Goal: Task Accomplishment & Management: Manage account settings

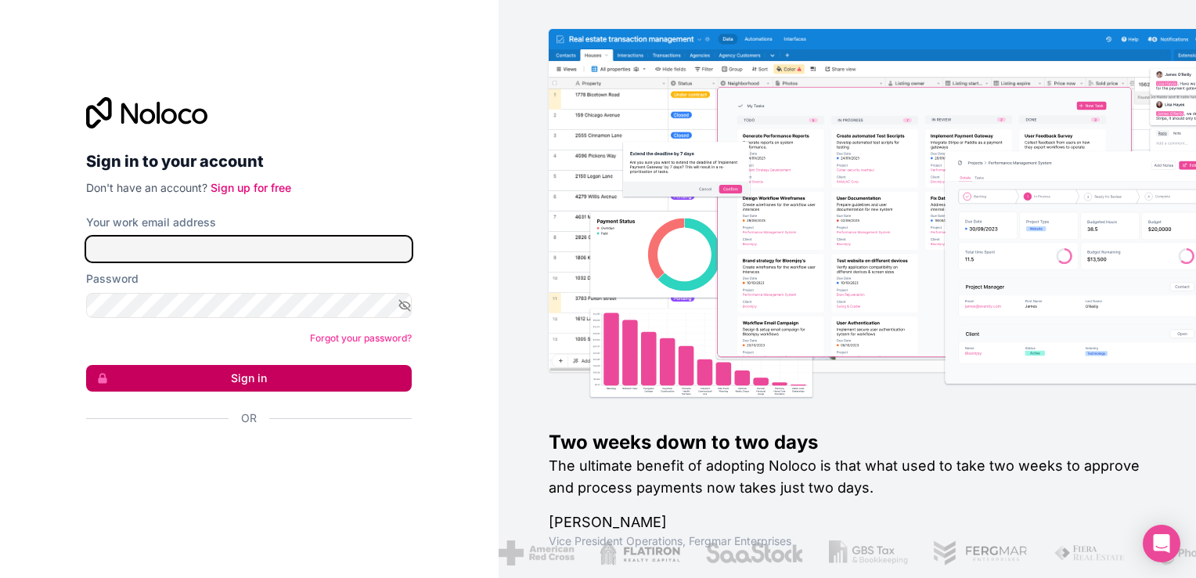
type input "**********"
click at [220, 374] on button "Sign in" at bounding box center [249, 378] width 326 height 27
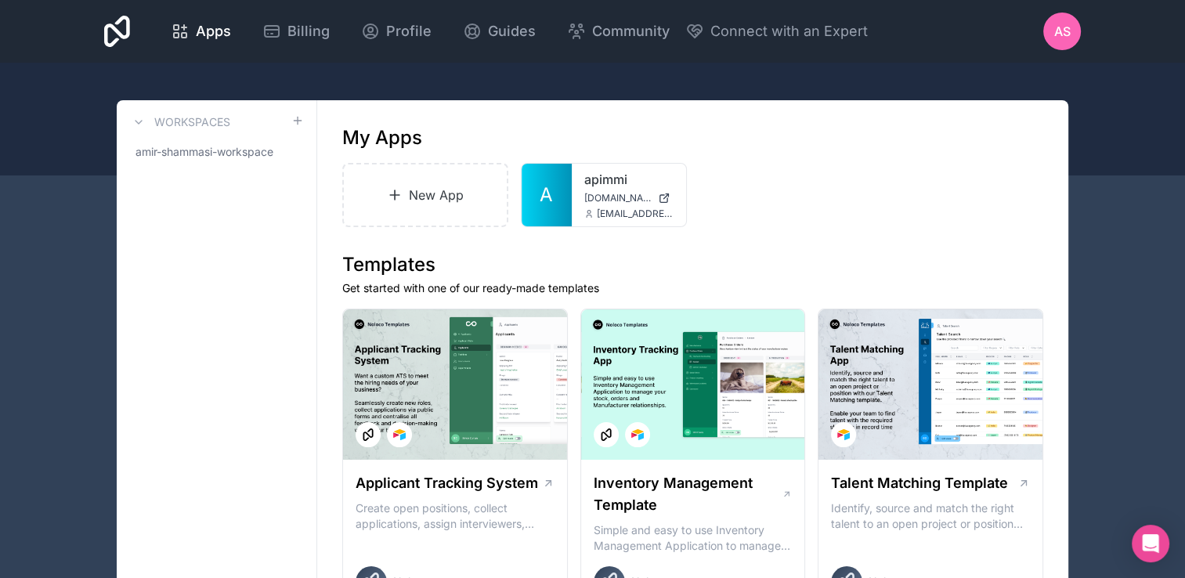
click at [1058, 20] on div "AS" at bounding box center [1062, 32] width 38 height 38
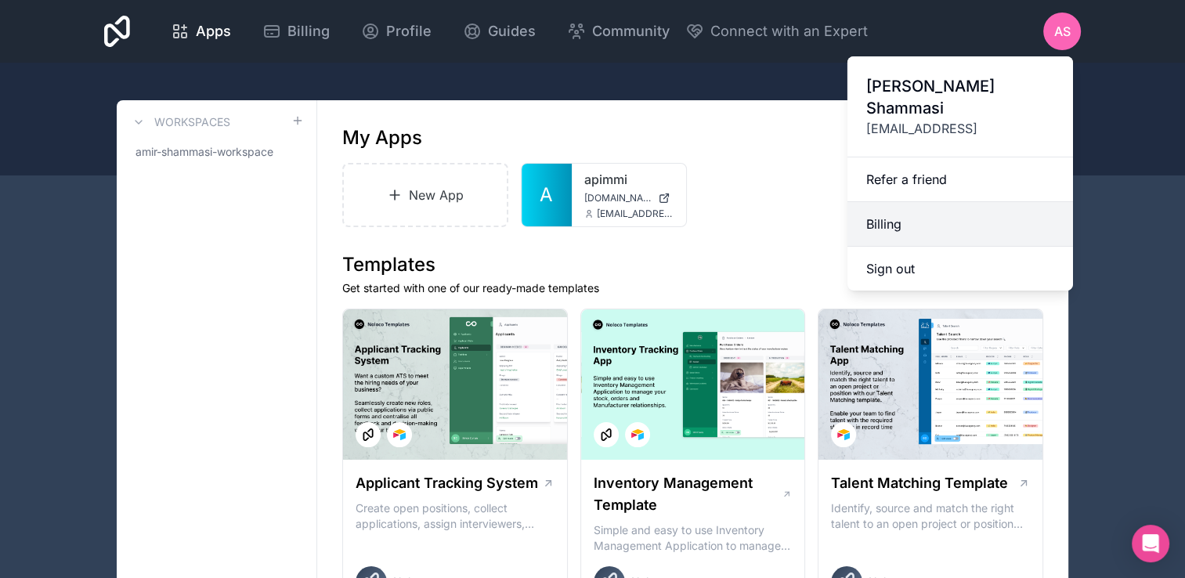
click at [870, 202] on link "Billing" at bounding box center [959, 224] width 225 height 45
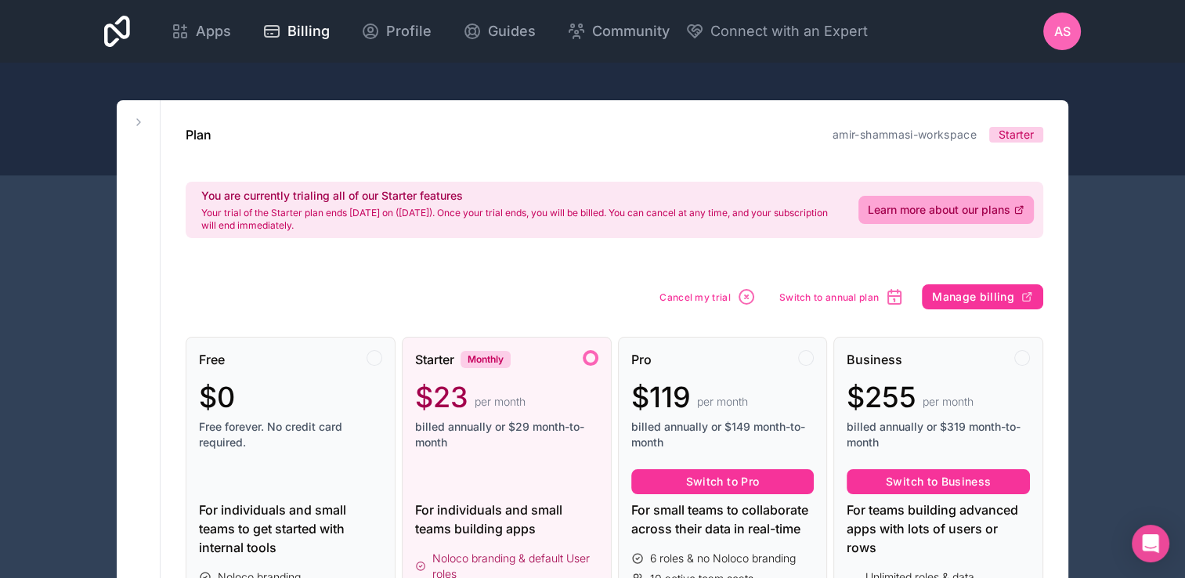
click at [1051, 30] on div "AS" at bounding box center [1062, 32] width 38 height 38
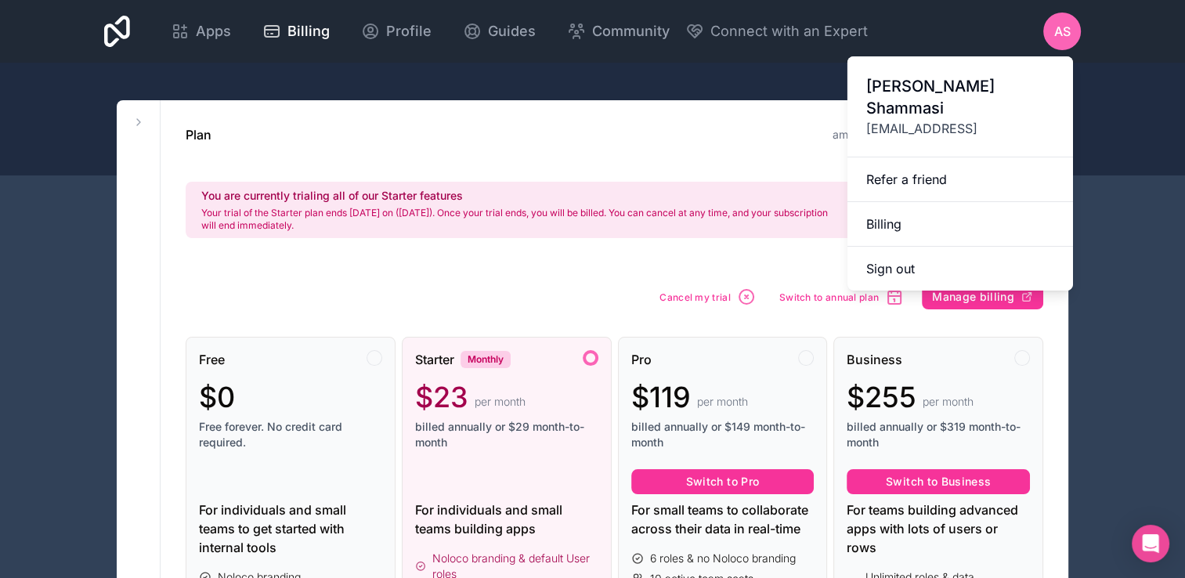
click at [967, 305] on button "Manage billing" at bounding box center [982, 296] width 121 height 25
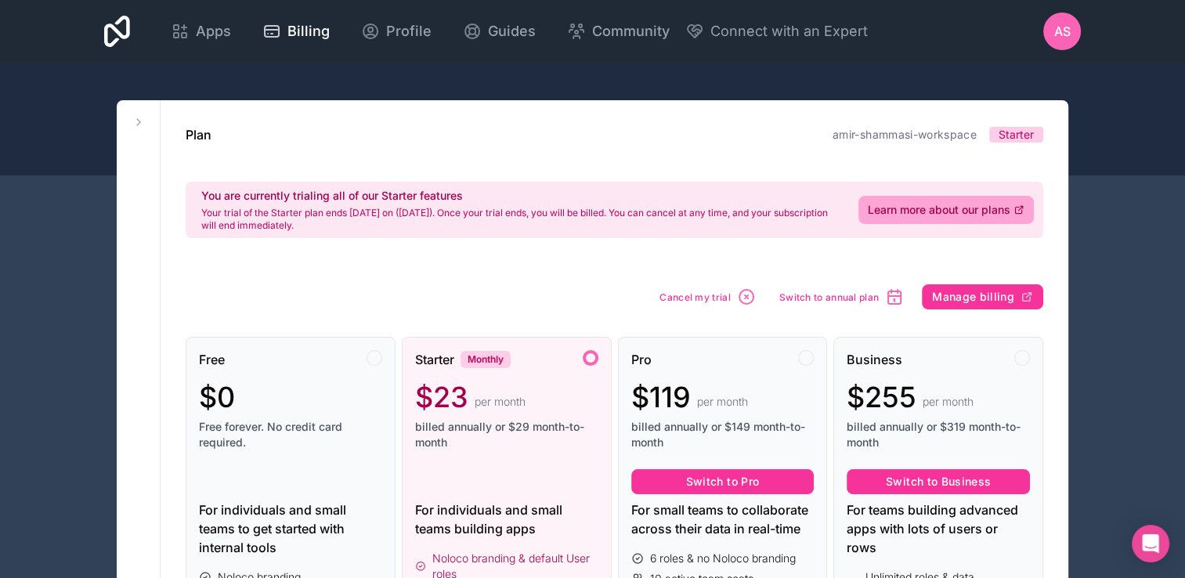
click at [1049, 34] on div "AS" at bounding box center [1062, 32] width 38 height 38
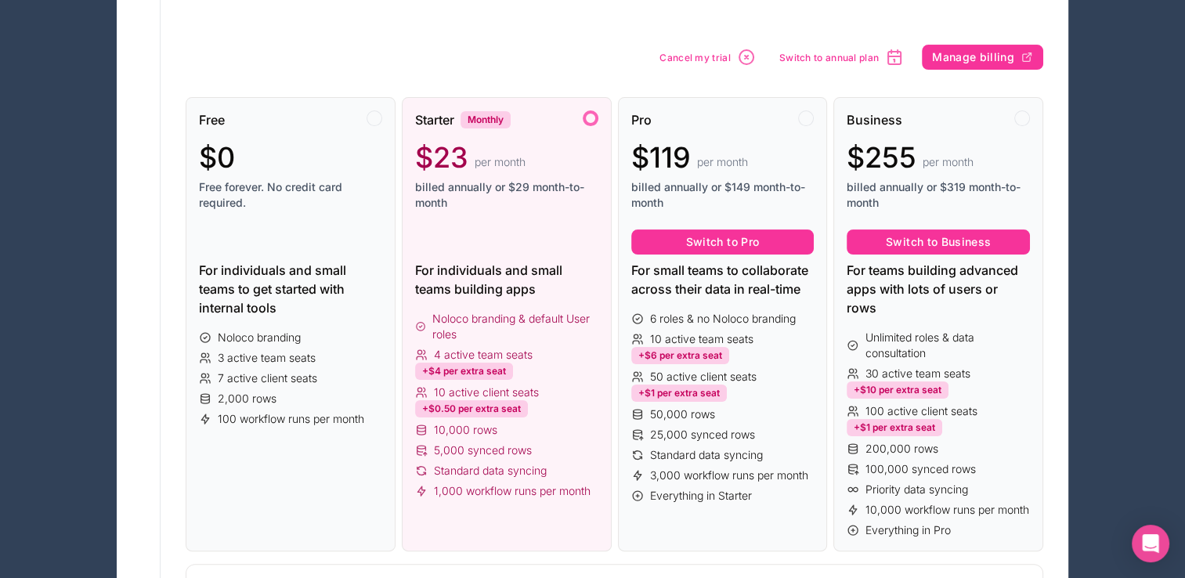
scroll to position [71, 0]
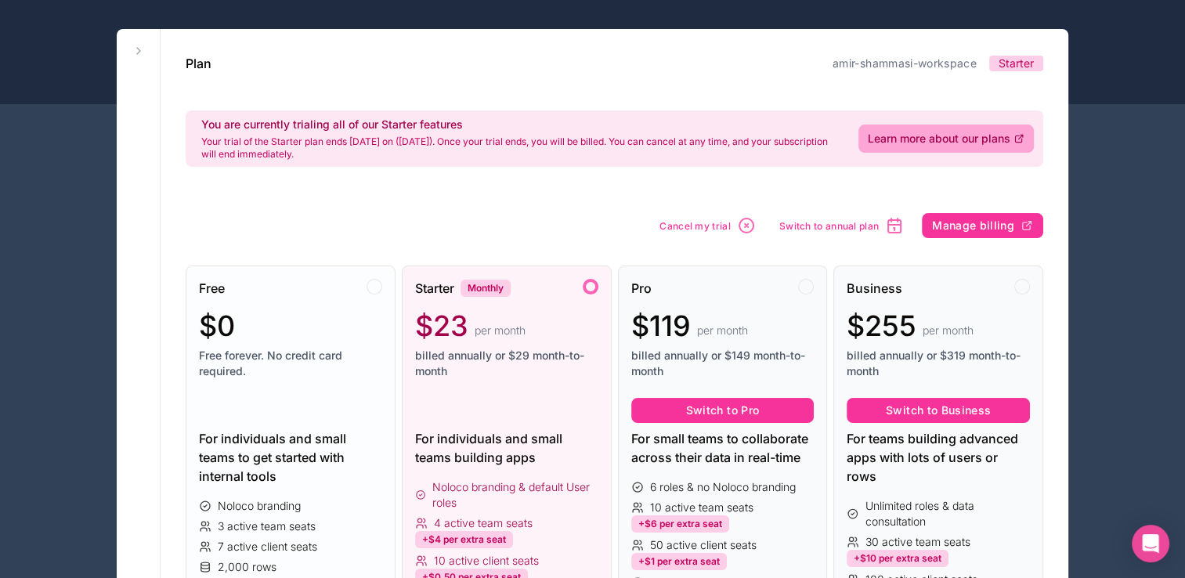
click at [260, 332] on div "$0" at bounding box center [290, 325] width 183 height 31
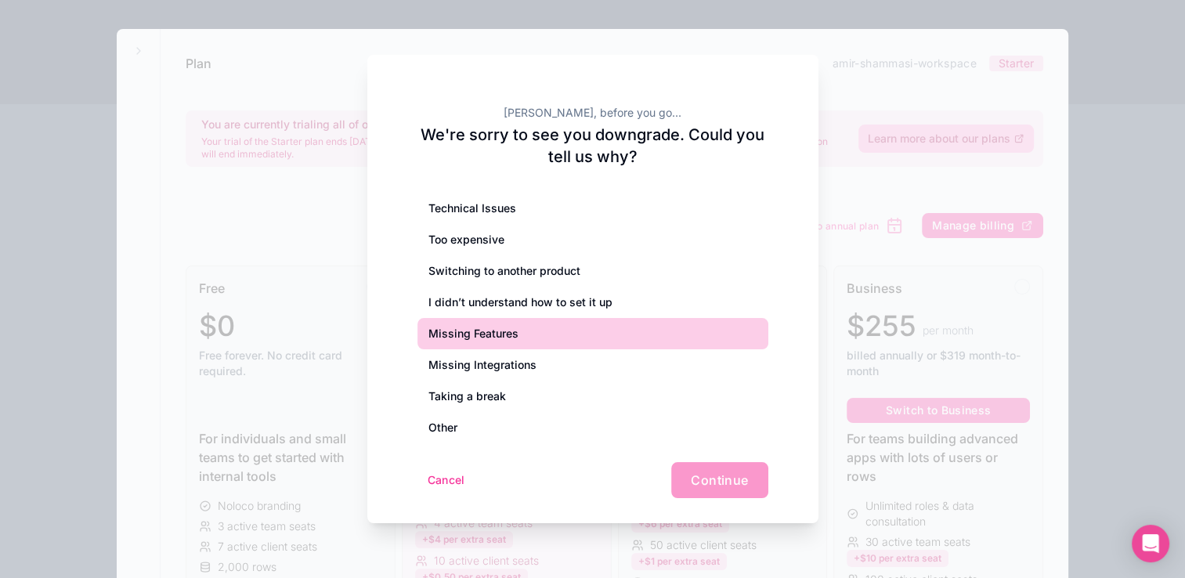
click at [518, 305] on div "I didn’t understand how to set it up" at bounding box center [592, 302] width 351 height 31
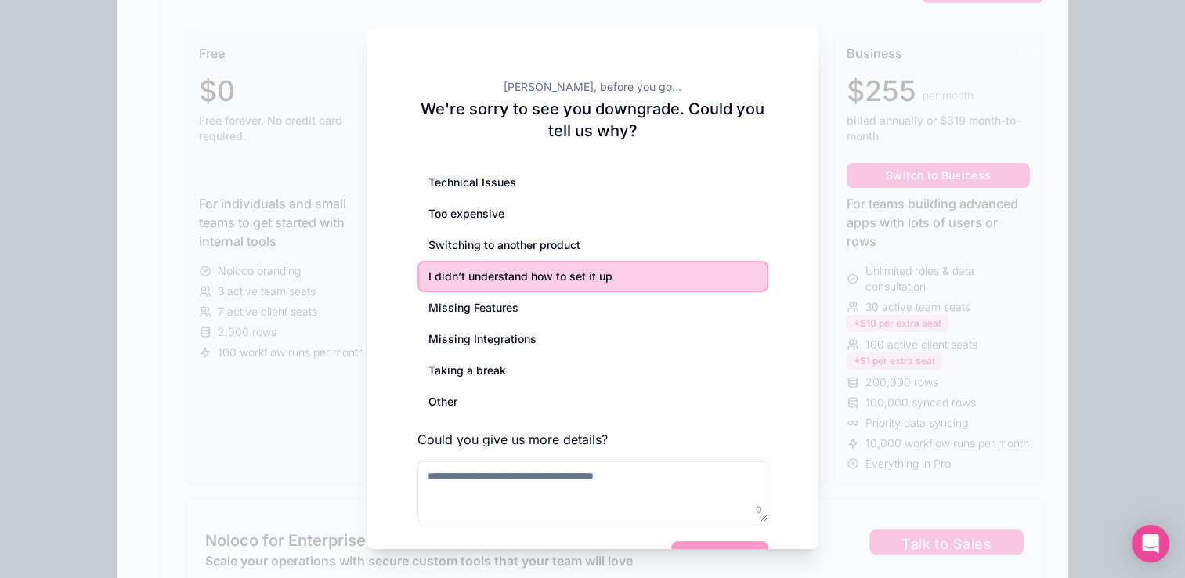
scroll to position [384, 0]
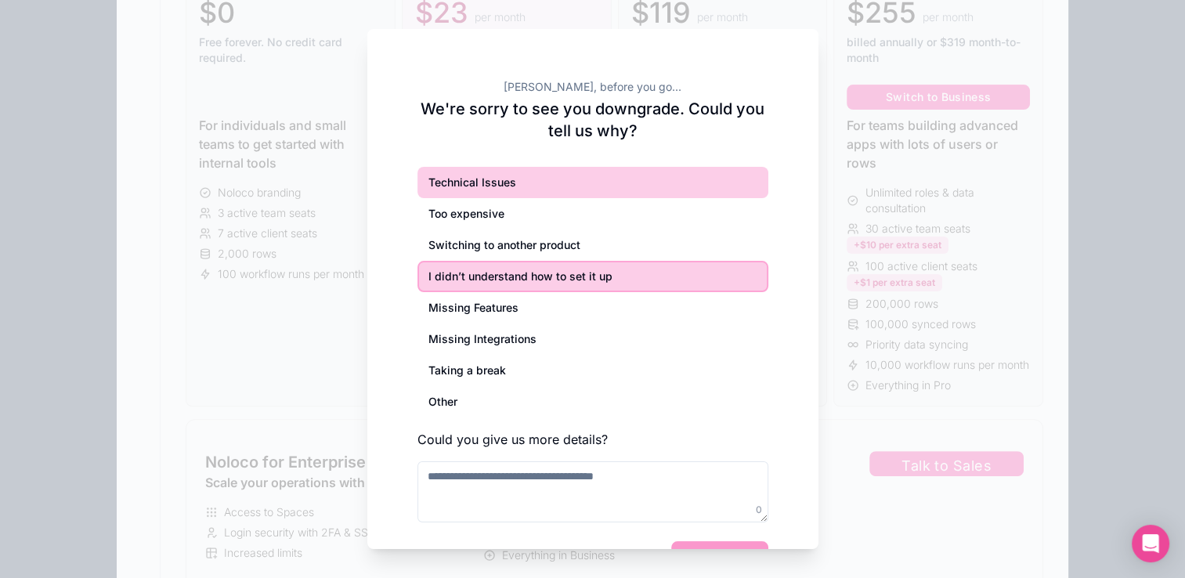
click at [487, 192] on div "Technical Issues" at bounding box center [592, 182] width 351 height 31
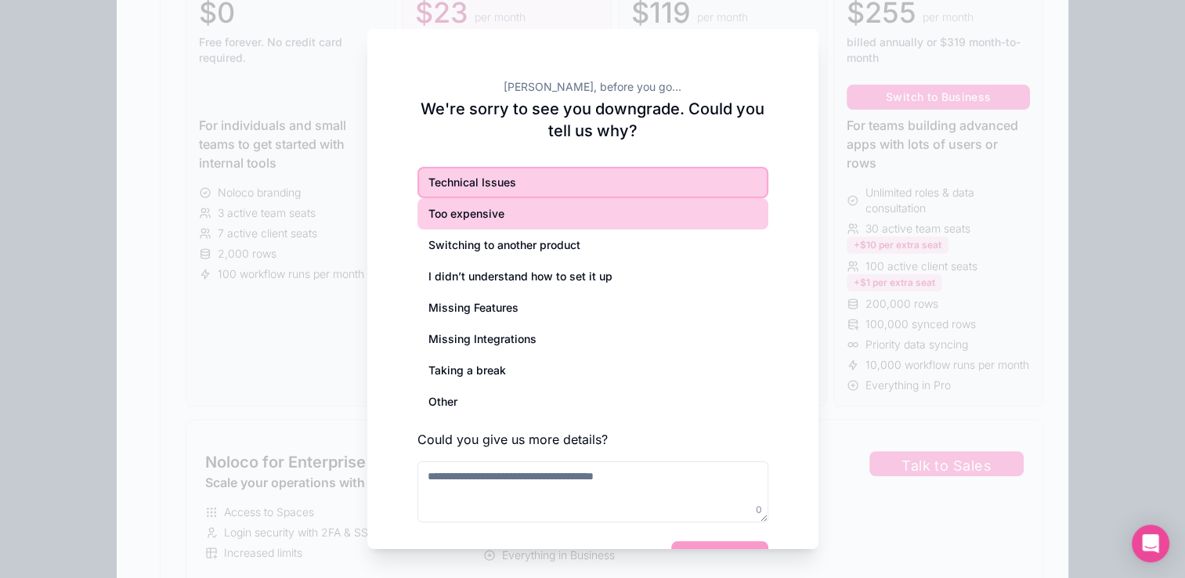
click at [478, 215] on div "Too expensive" at bounding box center [592, 213] width 351 height 31
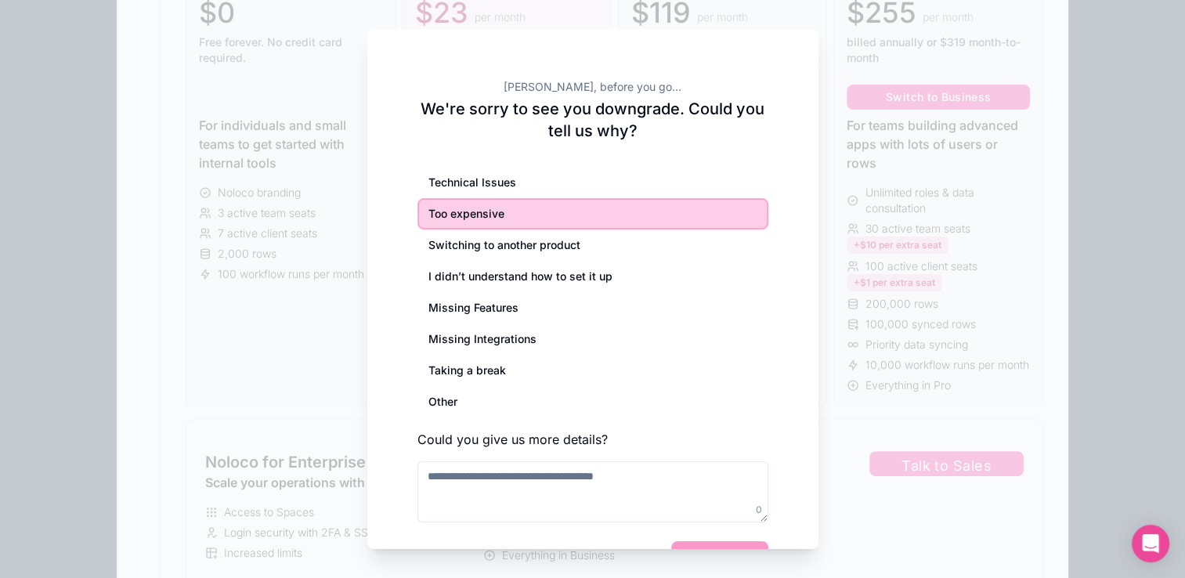
click at [478, 228] on div "Too expensive" at bounding box center [592, 213] width 351 height 31
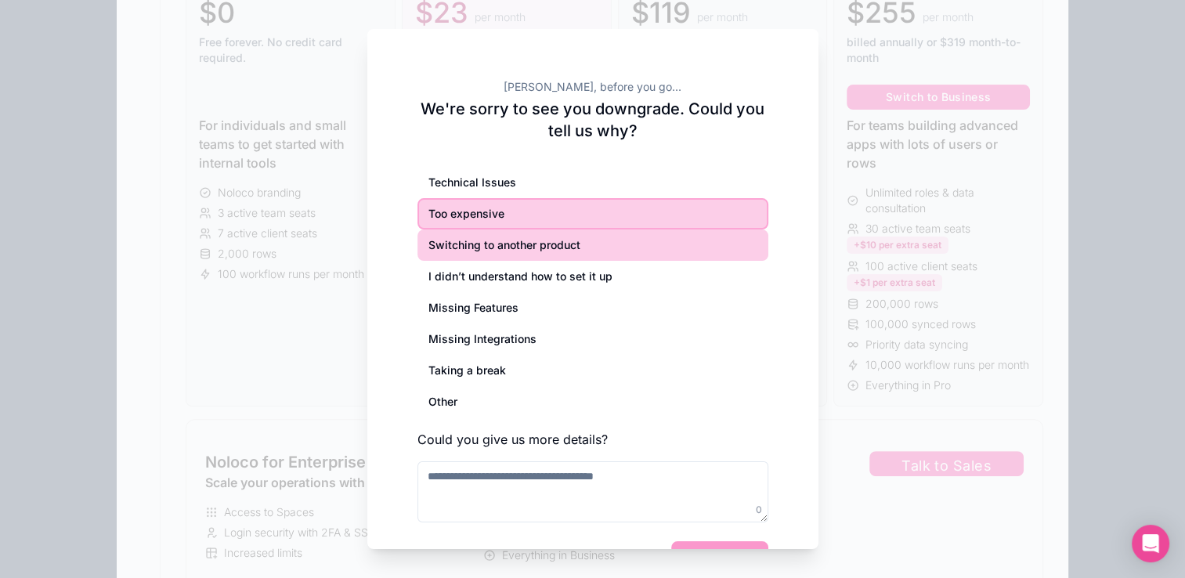
click at [476, 243] on div "Switching to another product" at bounding box center [592, 244] width 351 height 31
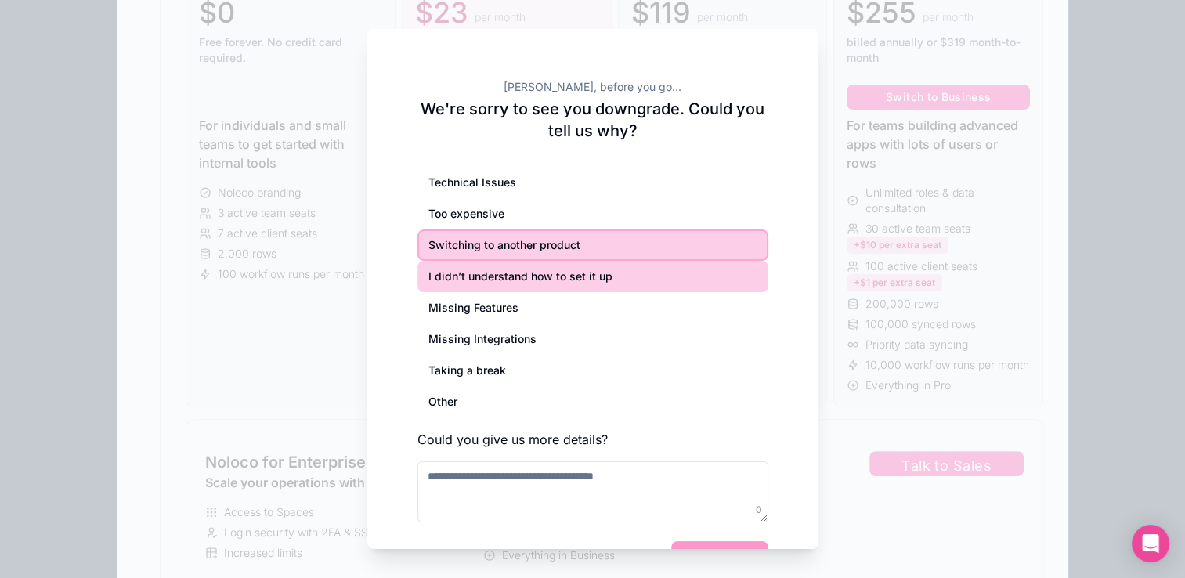
click at [477, 272] on div "I didn’t understand how to set it up" at bounding box center [592, 276] width 351 height 31
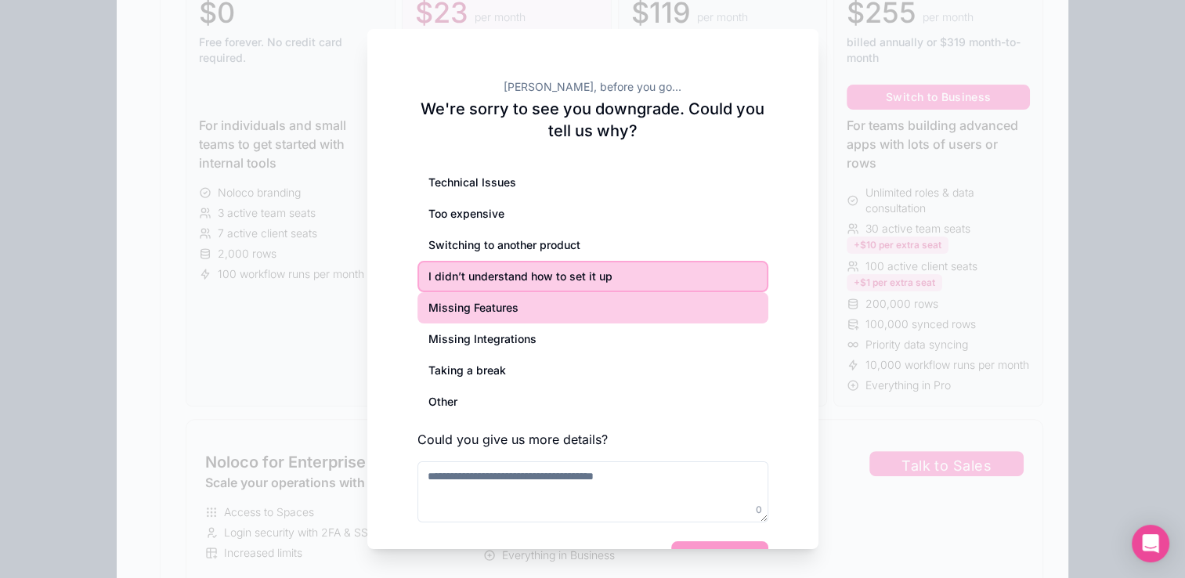
click at [468, 301] on div "Missing Features" at bounding box center [592, 307] width 351 height 31
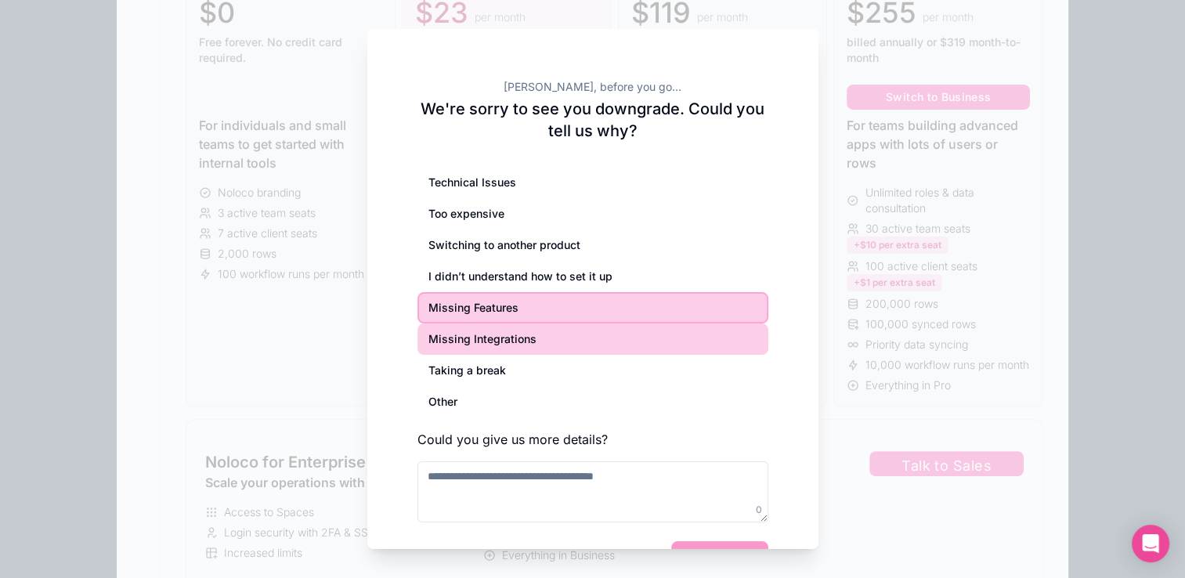
click at [468, 327] on div "Missing Integrations" at bounding box center [592, 338] width 351 height 31
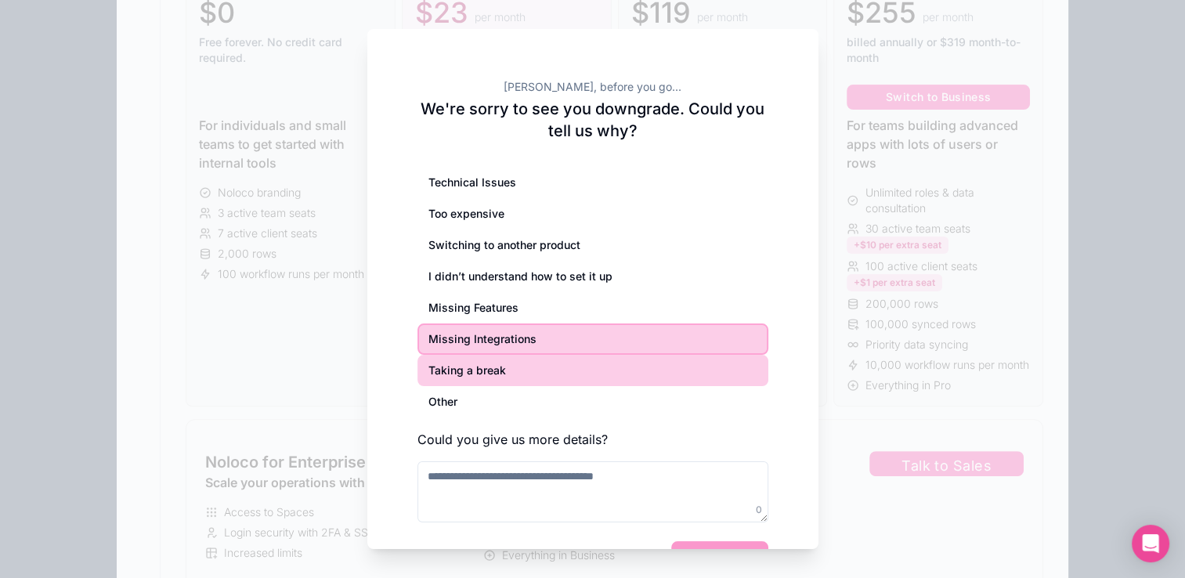
click at [466, 365] on div "Taking a break" at bounding box center [592, 370] width 351 height 31
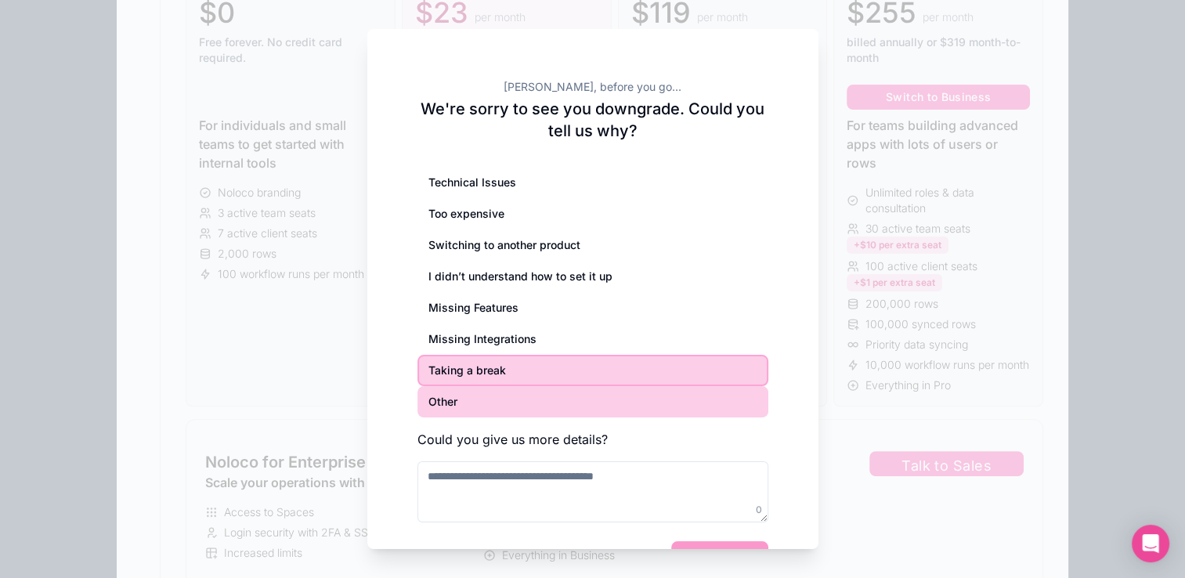
click at [453, 403] on div "Other" at bounding box center [592, 401] width 351 height 31
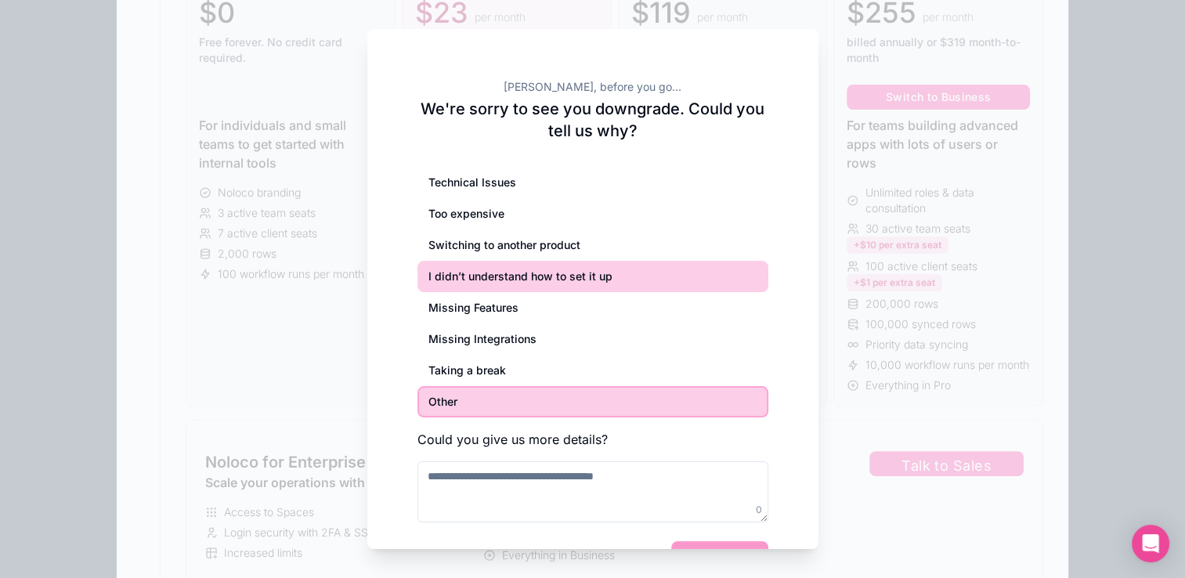
click at [460, 275] on div "I didn’t understand how to set it up" at bounding box center [592, 276] width 351 height 31
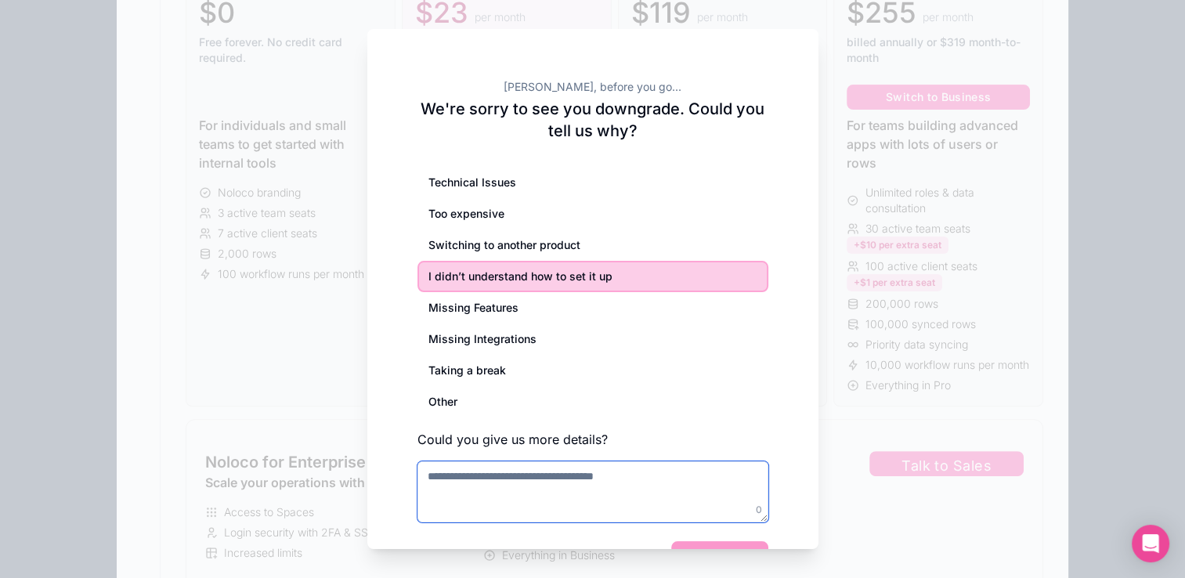
click at [476, 489] on textarea at bounding box center [592, 491] width 351 height 61
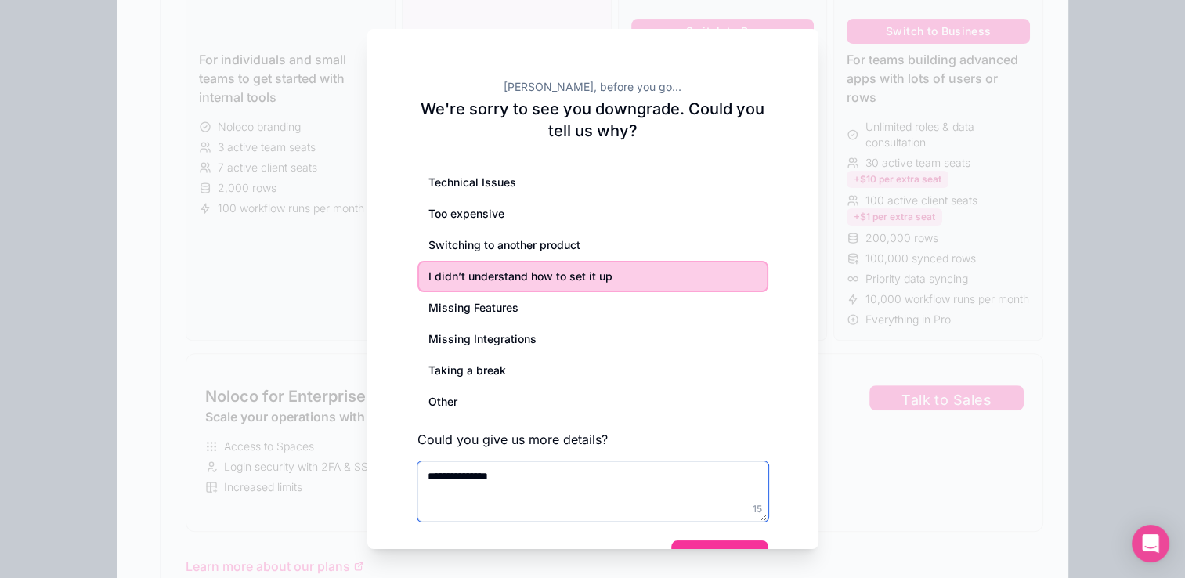
scroll to position [619, 0]
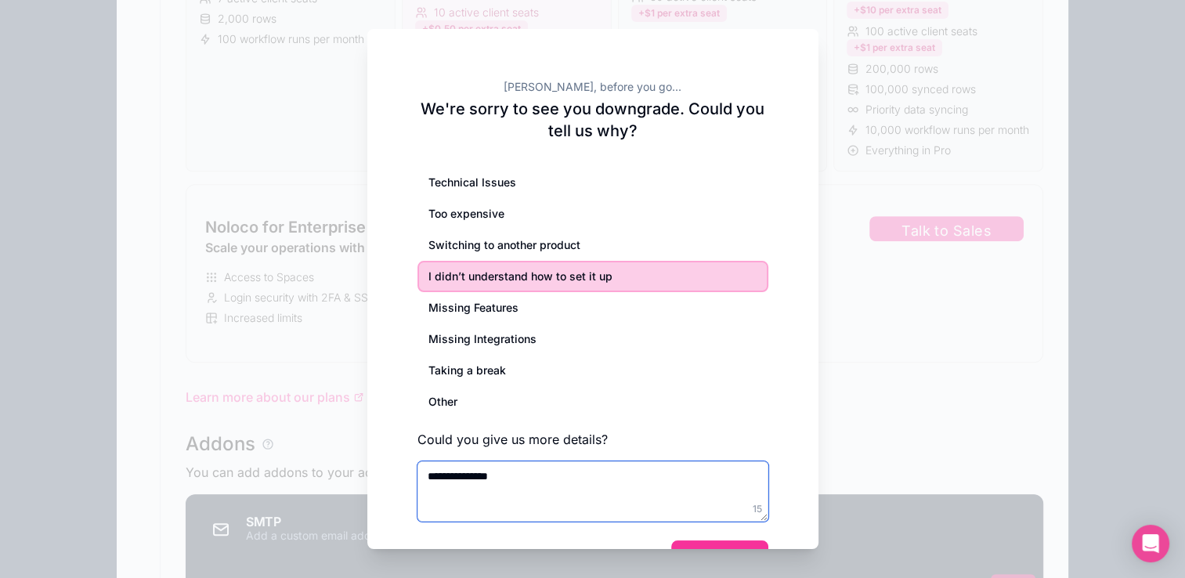
type textarea "**********"
click at [718, 543] on button "Continue" at bounding box center [719, 558] width 96 height 36
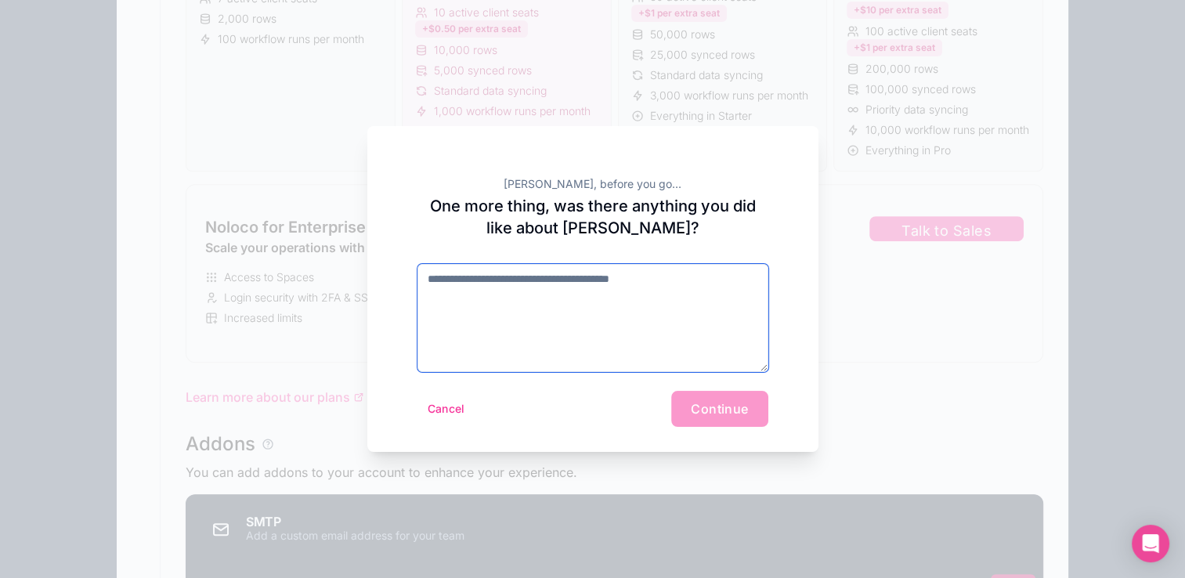
click at [520, 296] on textarea at bounding box center [592, 318] width 351 height 108
type textarea "**"
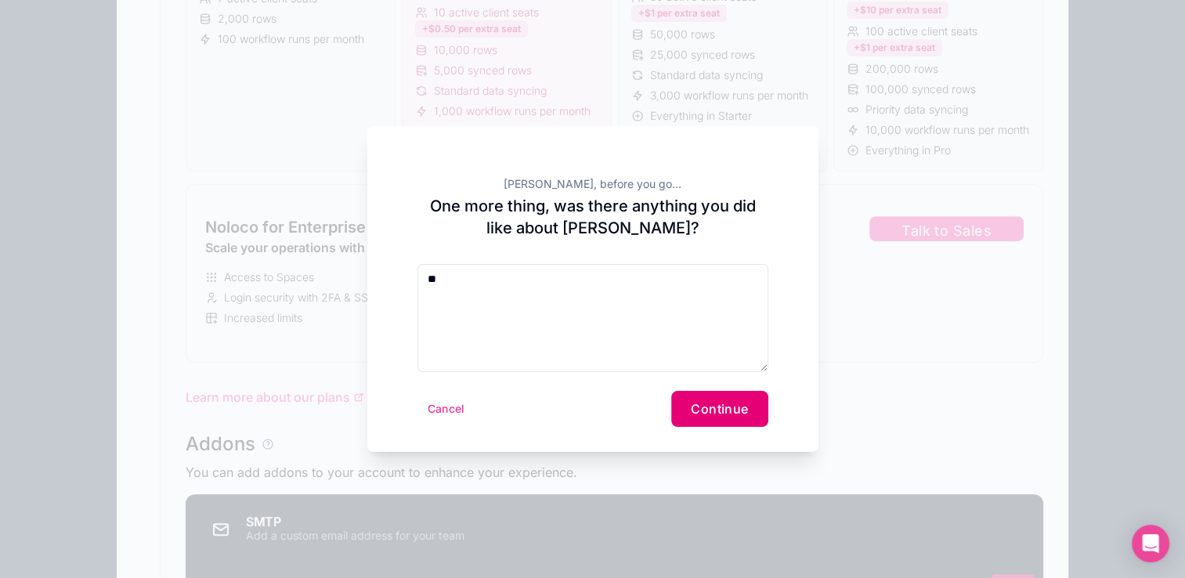
click at [723, 396] on button "Continue" at bounding box center [719, 409] width 96 height 36
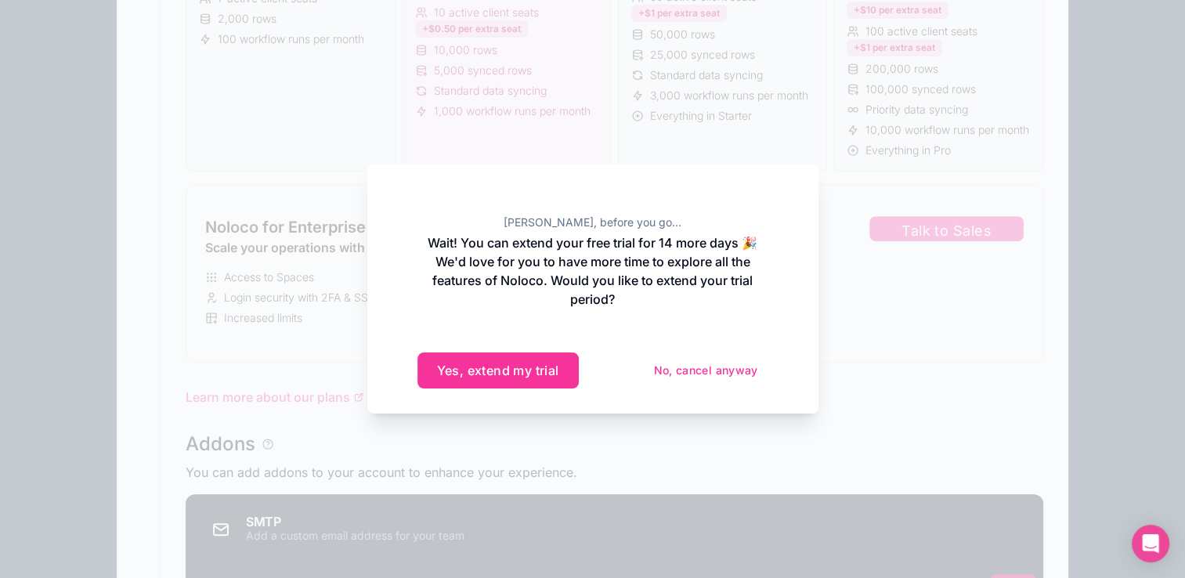
click at [695, 373] on button "No, cancel anyway" at bounding box center [706, 370] width 124 height 25
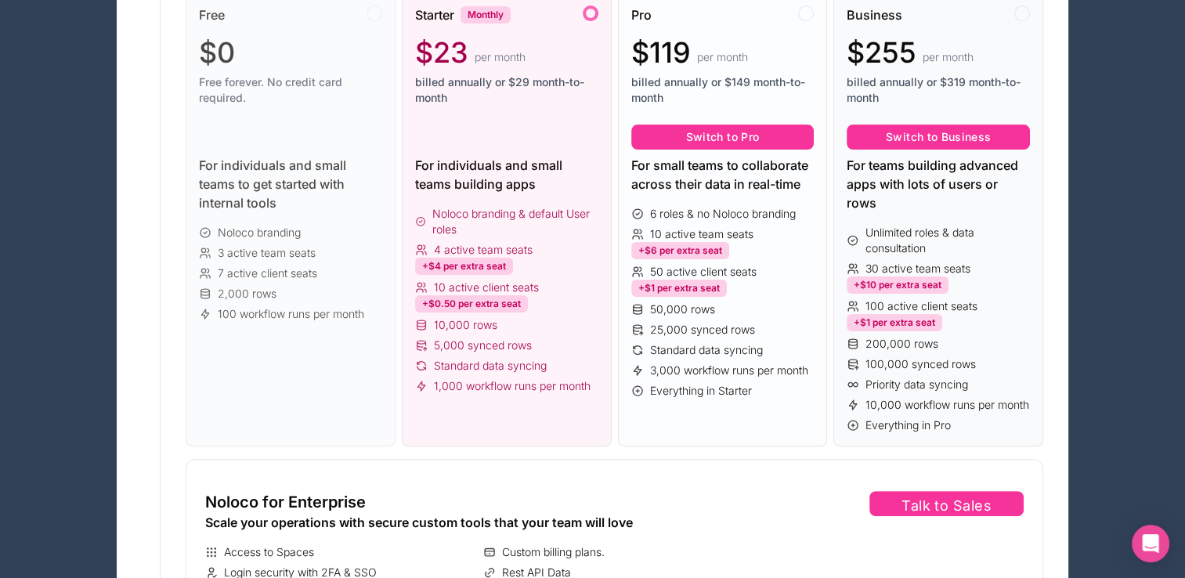
scroll to position [228, 0]
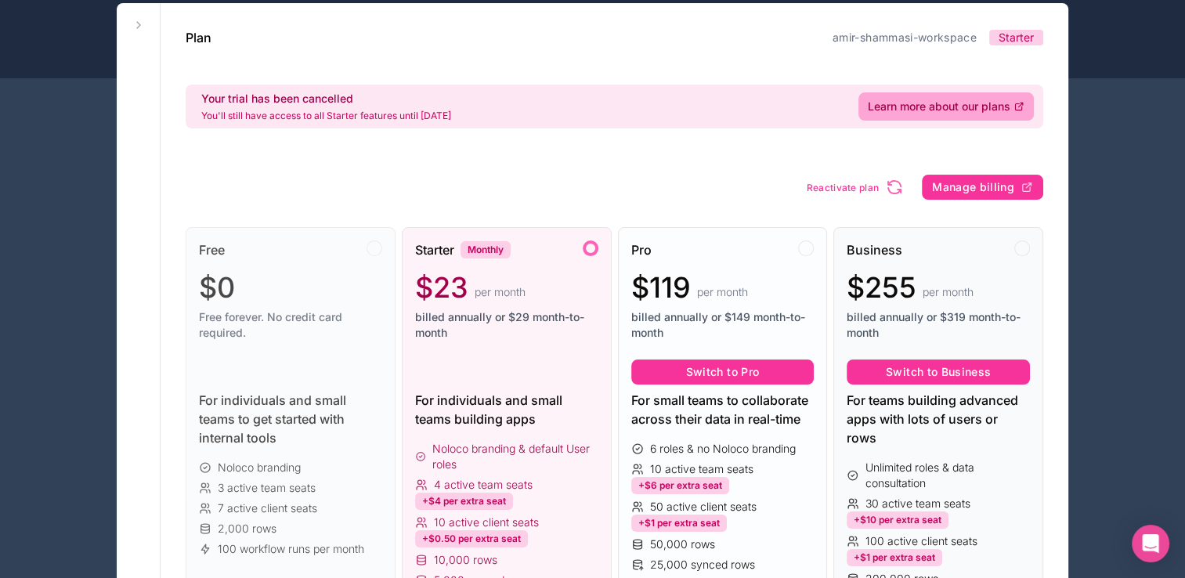
scroll to position [71, 0]
